Goal: Task Accomplishment & Management: Use online tool/utility

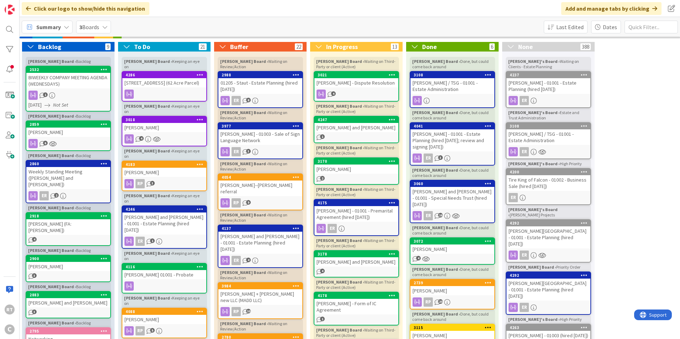
click at [45, 26] on span "Summary" at bounding box center [48, 27] width 25 height 9
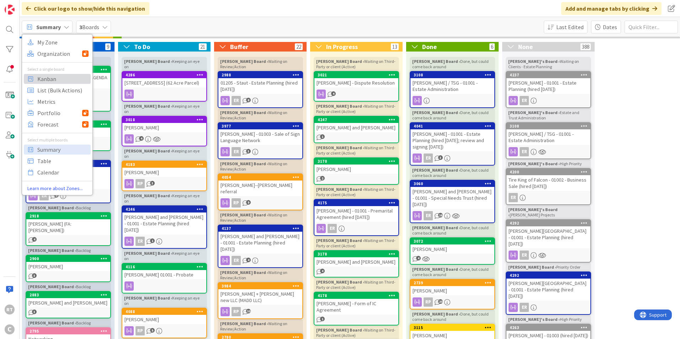
click at [54, 78] on span "Kanban" at bounding box center [62, 79] width 51 height 11
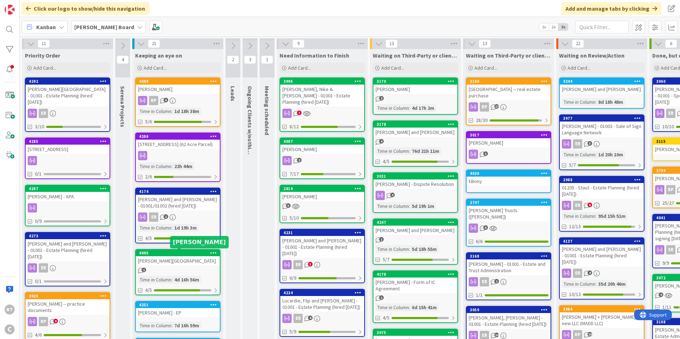
click at [167, 261] on div "Smith, Chad" at bounding box center [178, 260] width 84 height 9
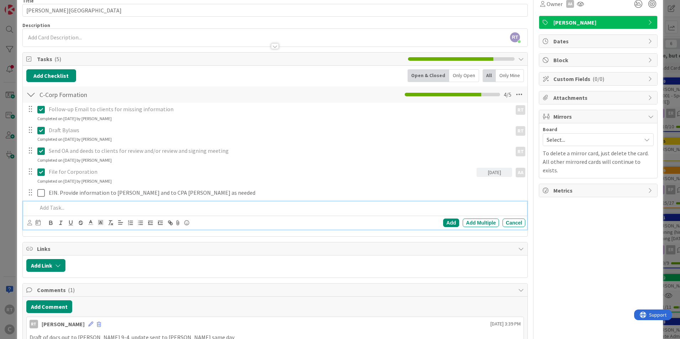
click at [57, 207] on p at bounding box center [279, 208] width 485 height 8
click at [27, 223] on icon at bounding box center [29, 222] width 5 height 5
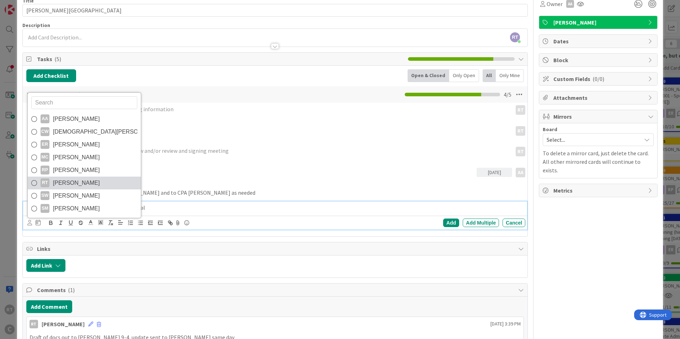
click at [57, 181] on span "Ryan Taylor" at bounding box center [76, 183] width 47 height 11
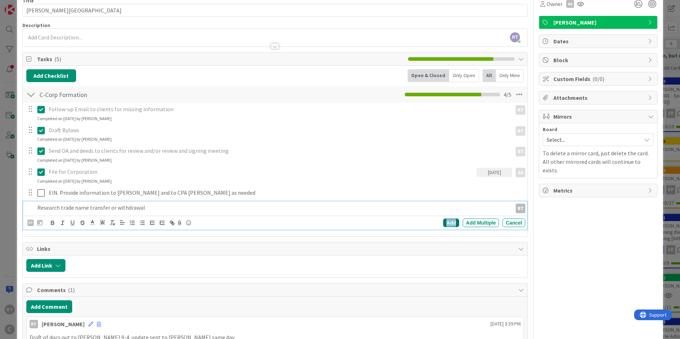
click at [443, 220] on div "Add" at bounding box center [451, 223] width 16 height 9
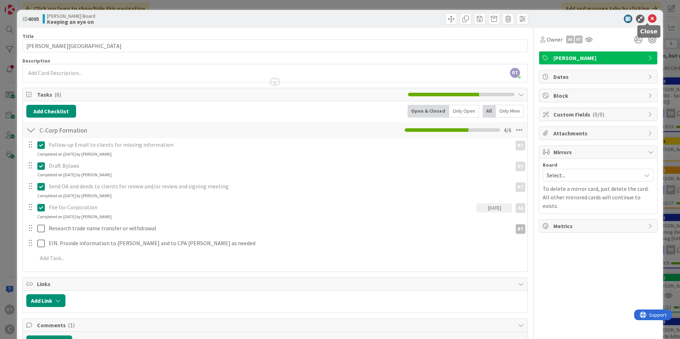
click at [648, 19] on icon at bounding box center [652, 19] width 9 height 9
